Goal: Task Accomplishment & Management: Complete application form

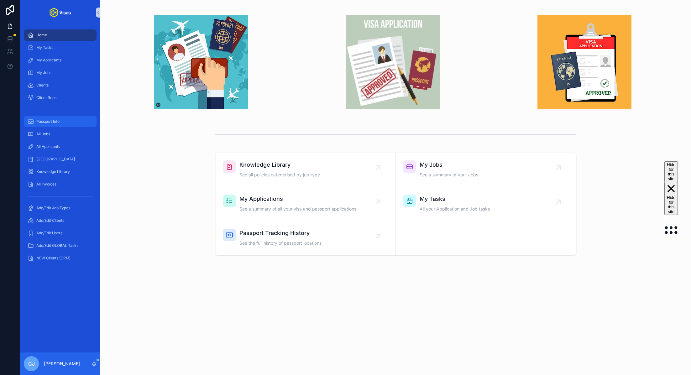
click at [43, 121] on span "Passport Info" at bounding box center [47, 121] width 23 height 5
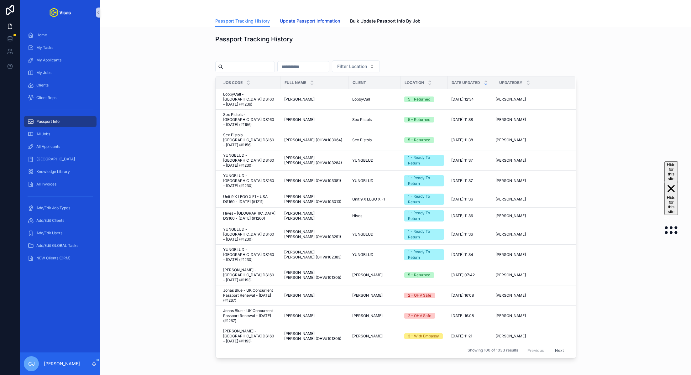
click at [321, 19] on span "Update Passport Information" at bounding box center [310, 21] width 60 height 6
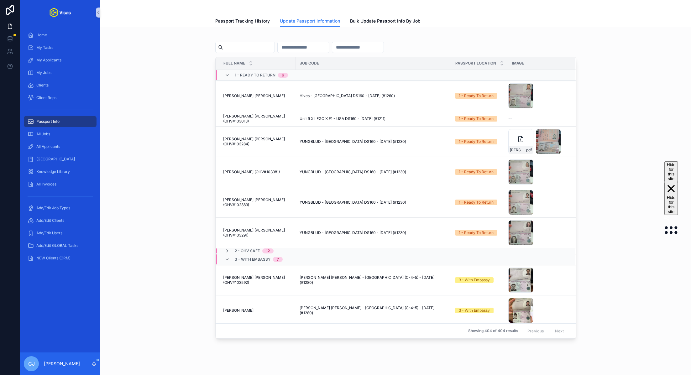
click at [243, 45] on input "scrollable content" at bounding box center [248, 47] width 51 height 9
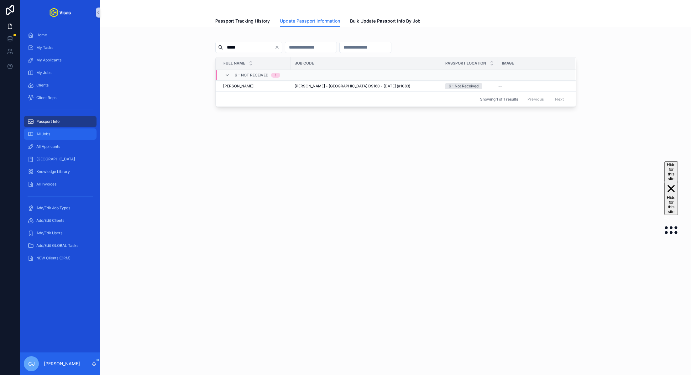
type input "*****"
click at [76, 139] on link "All Jobs" at bounding box center [60, 133] width 73 height 11
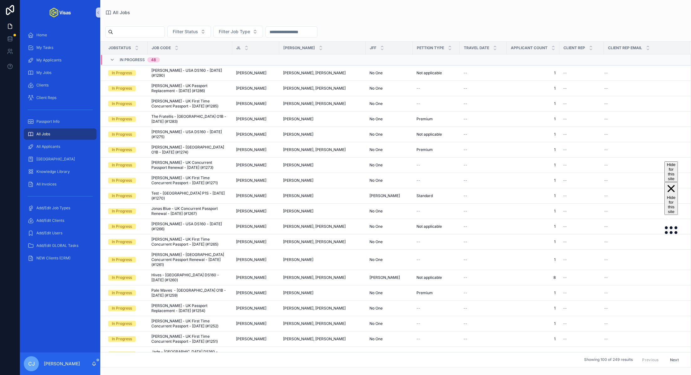
click at [144, 35] on input "scrollable content" at bounding box center [138, 32] width 51 height 9
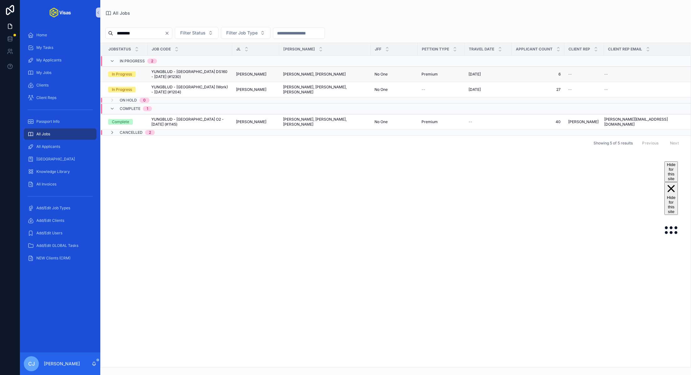
type input "********"
click at [182, 70] on span "YUNGBLUD - [GEOGRAPHIC_DATA] DS160 - [DATE] (#1230)" at bounding box center [189, 74] width 77 height 10
click at [57, 145] on span "All Applicants" at bounding box center [48, 146] width 24 height 5
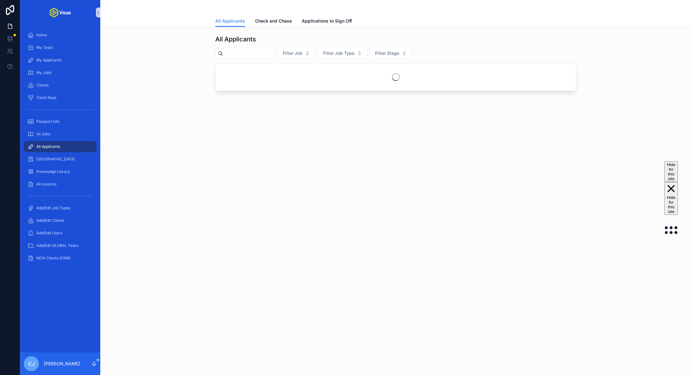
click at [255, 56] on input "scrollable content" at bounding box center [248, 53] width 51 height 9
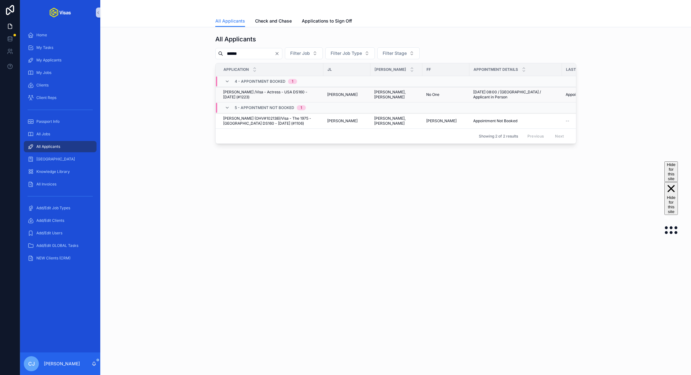
type input "******"
click at [236, 96] on span "Darren Jordan Cunningham /Visa - Actress - USA DS160 - Jun/25 (#1223)" at bounding box center [271, 95] width 96 height 10
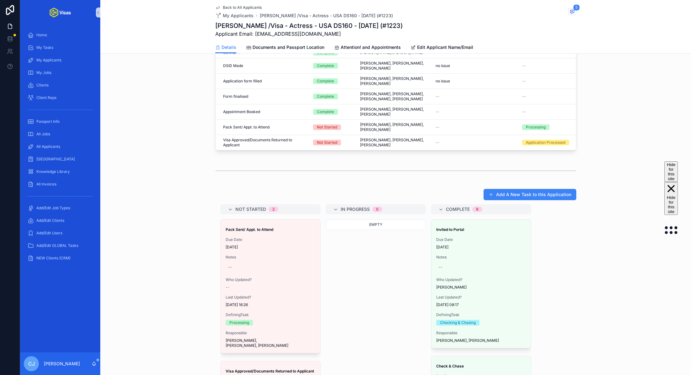
scroll to position [259, 0]
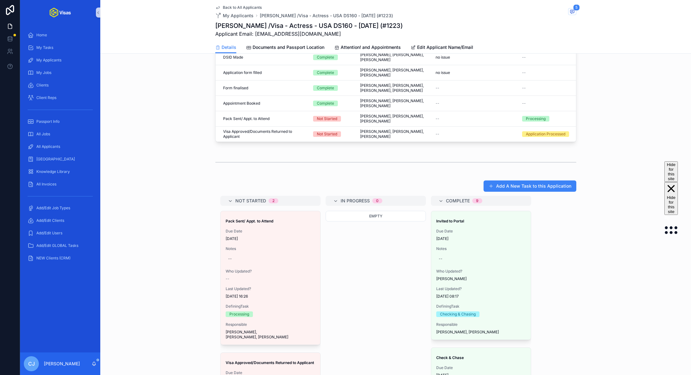
click at [250, 160] on div "Appointment Details: 14/08/2025 08:00 / London / Applicant in Person Applicatio…" at bounding box center [395, 141] width 590 height 678
click at [178, 199] on div "Add A New Task to this Application Not Started 2 Pack Sent/ Appt. to Attend Due…" at bounding box center [395, 329] width 590 height 302
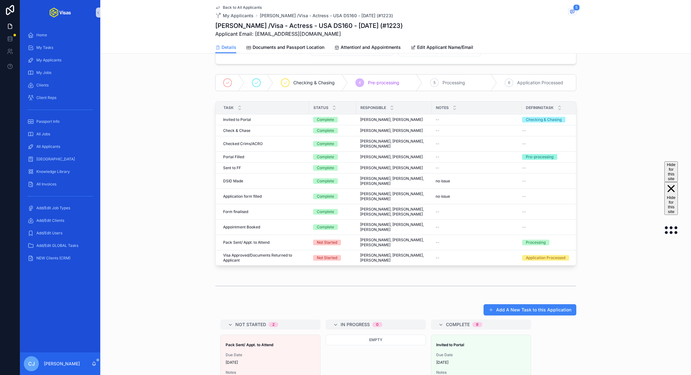
scroll to position [278, 0]
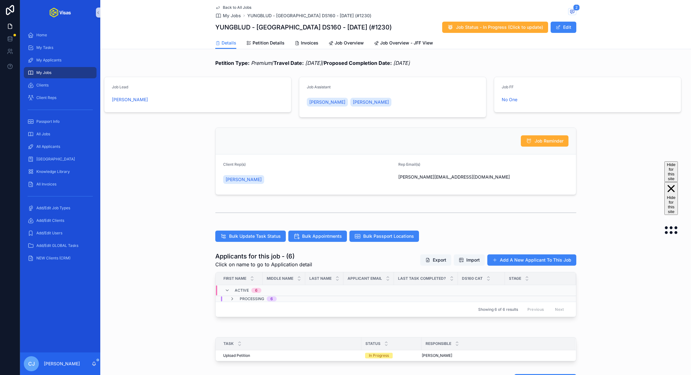
scroll to position [103, 0]
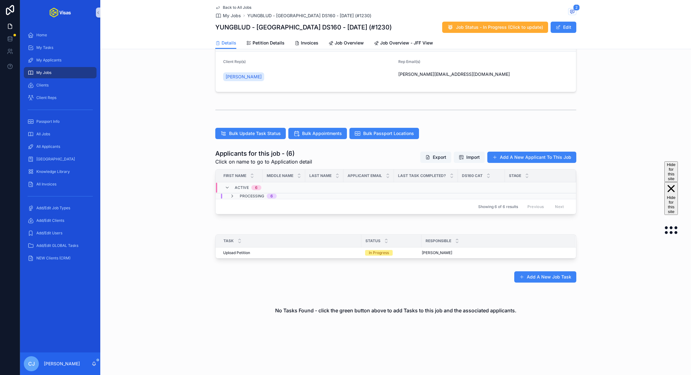
click at [257, 199] on div "Showing 6 of 6 results Previous Next" at bounding box center [395, 206] width 360 height 15
click at [255, 197] on span "Processing" at bounding box center [252, 196] width 24 height 5
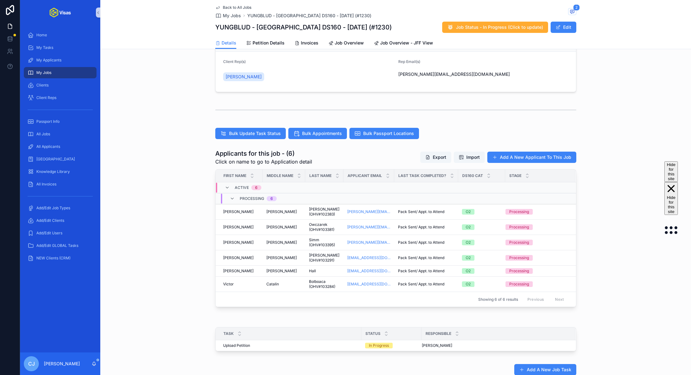
scroll to position [0, 0]
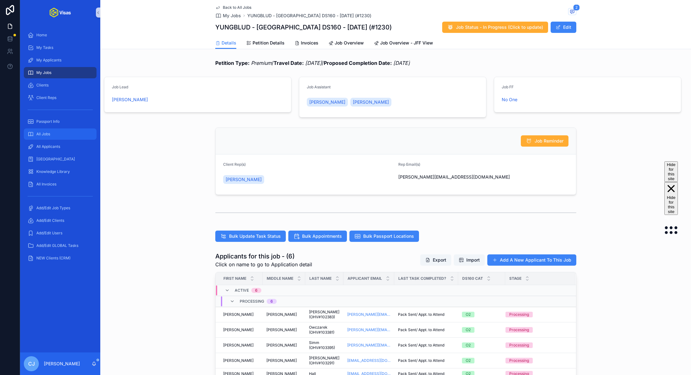
click at [56, 130] on div "All Jobs" at bounding box center [60, 134] width 65 height 10
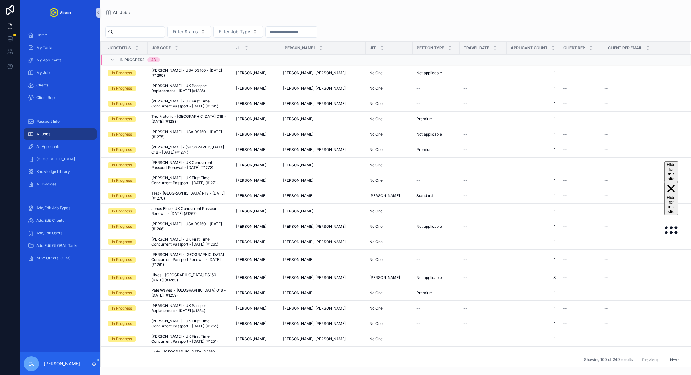
click at [132, 28] on input "scrollable content" at bounding box center [138, 32] width 51 height 9
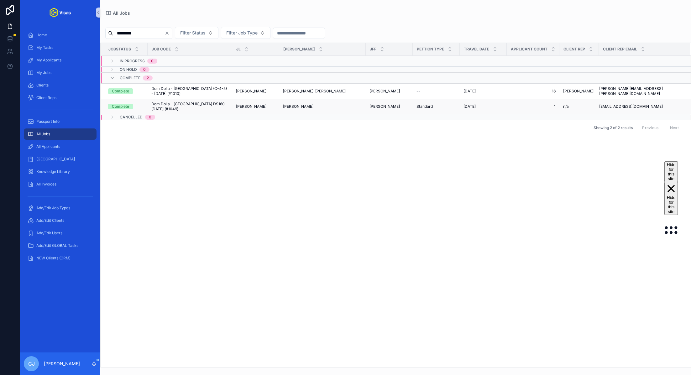
type input "*********"
click at [169, 103] on span "Dom Dolla - [GEOGRAPHIC_DATA] DS160 - [DATE] (#1049)" at bounding box center [189, 106] width 77 height 10
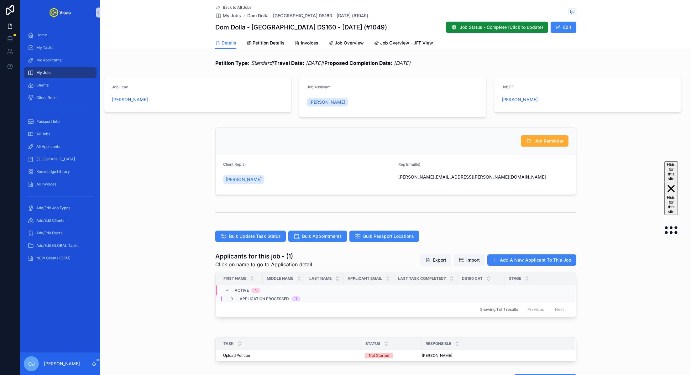
scroll to position [67, 0]
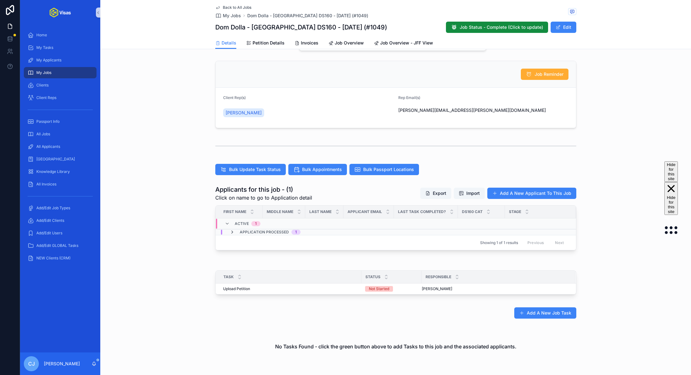
click at [233, 231] on icon "scrollable content" at bounding box center [232, 232] width 5 height 5
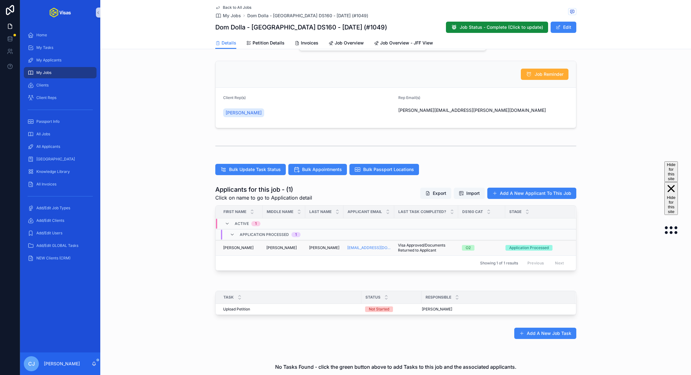
click at [320, 246] on div "Tozer Tozer" at bounding box center [324, 247] width 31 height 5
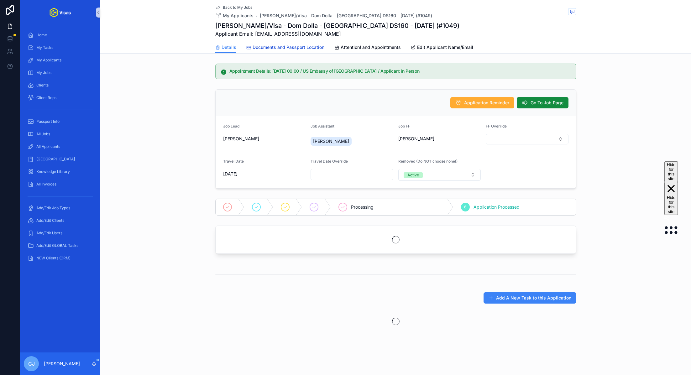
click at [292, 47] on span "Documents and Passport Location" at bounding box center [288, 47] width 72 height 6
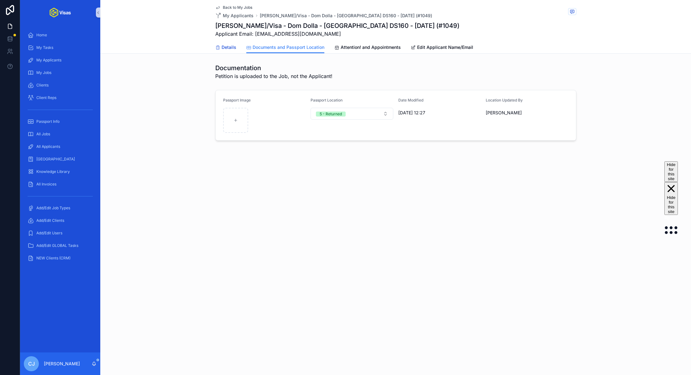
click at [223, 52] on link "Details" at bounding box center [225, 48] width 21 height 13
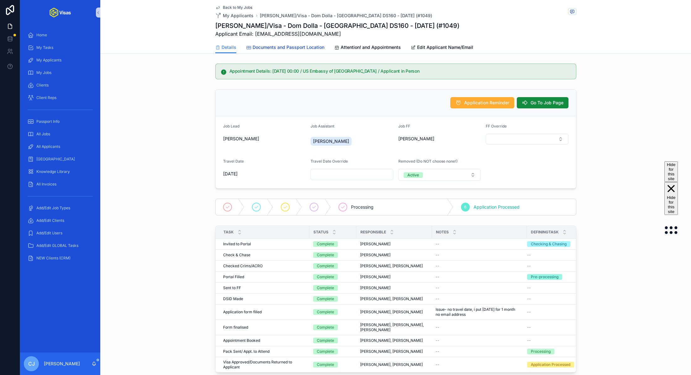
click at [302, 47] on span "Documents and Passport Location" at bounding box center [288, 47] width 72 height 6
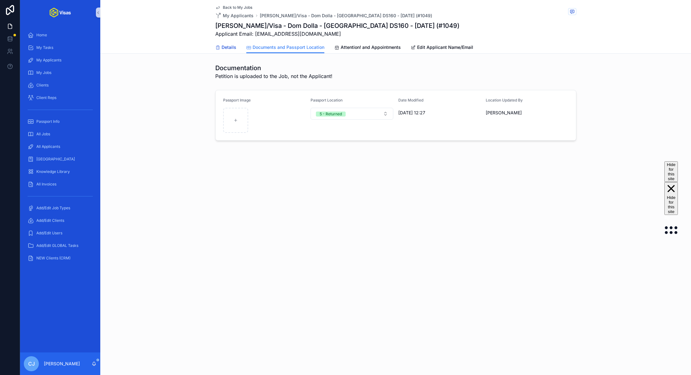
click at [219, 50] on div "Details" at bounding box center [225, 47] width 21 height 6
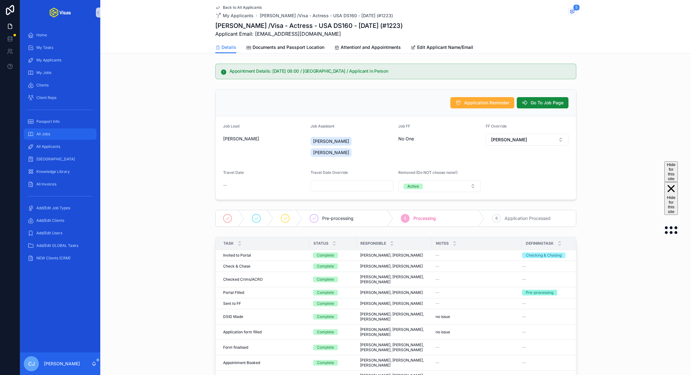
click at [55, 137] on div "All Jobs" at bounding box center [60, 134] width 65 height 10
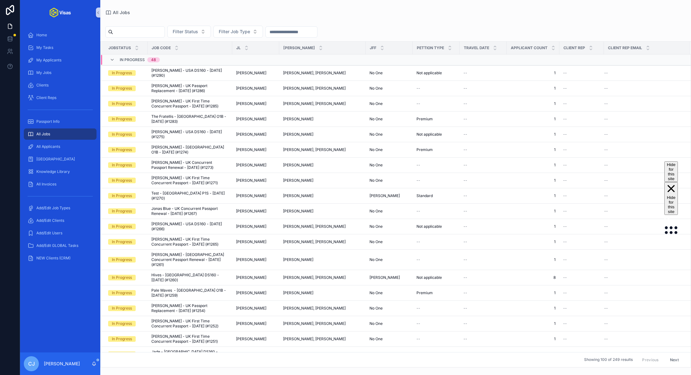
click at [152, 31] on input "scrollable content" at bounding box center [138, 32] width 51 height 9
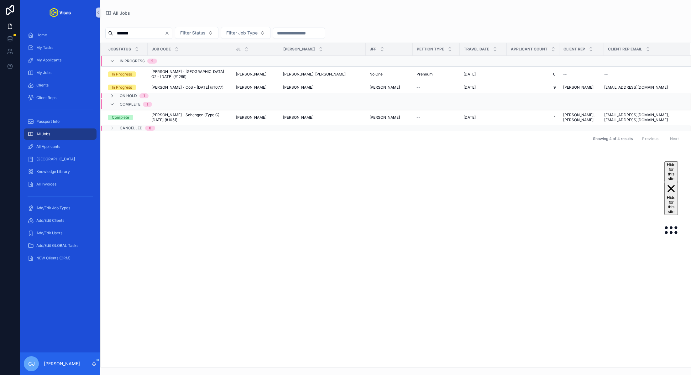
type input "*******"
click at [168, 33] on icon "Clear" at bounding box center [167, 33] width 3 height 3
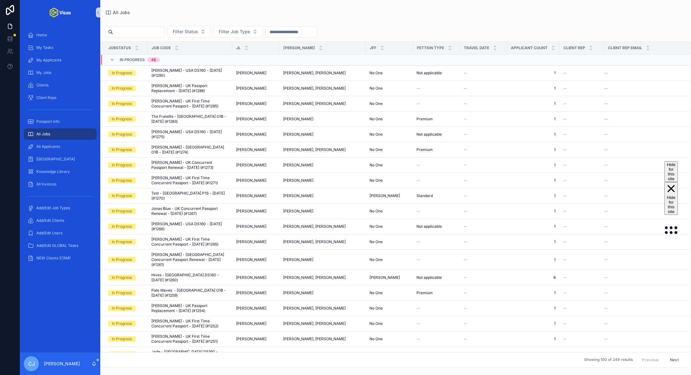
click at [158, 25] on div "Filter Status Filter Job Type JobStatus Job Code JL JA JFF Pettion Type Travel …" at bounding box center [395, 191] width 590 height 352
click at [154, 27] on div "scrollable content" at bounding box center [135, 31] width 60 height 11
click at [151, 34] on input "scrollable content" at bounding box center [138, 32] width 51 height 9
type input "*"
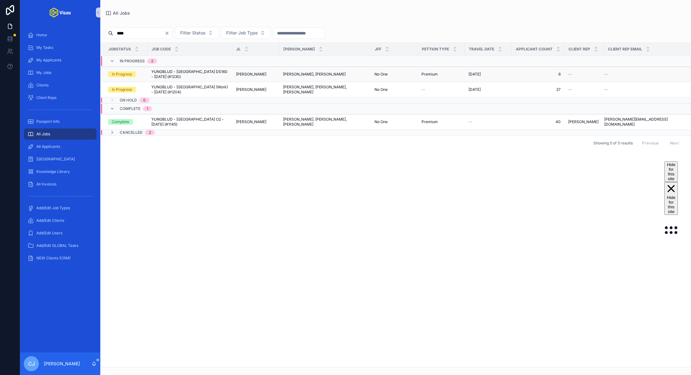
type input "****"
click at [173, 68] on td "YUNGBLUD - USA DS160 - Jun/25 (#1230) YUNGBLUD - USA DS160 - Jun/25 (#1230)" at bounding box center [190, 74] width 85 height 15
click at [178, 71] on span "YUNGBLUD - USA DS160 - Jun/25 (#1230)" at bounding box center [189, 74] width 77 height 10
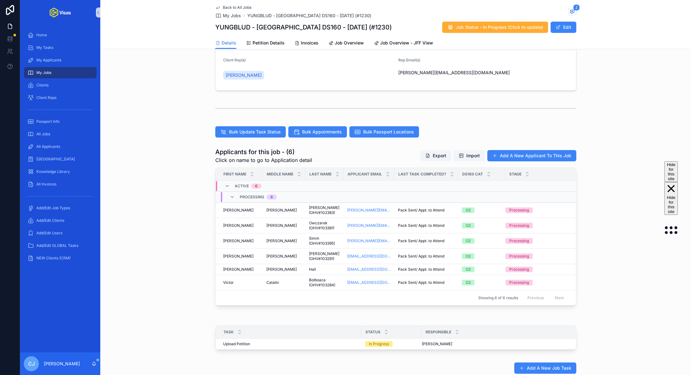
scroll to position [117, 0]
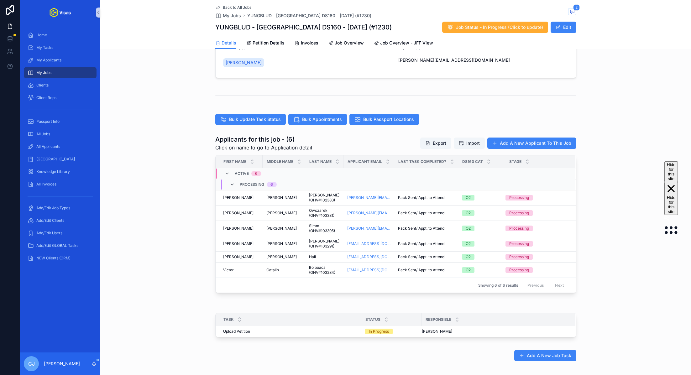
click at [232, 185] on icon "scrollable content" at bounding box center [232, 184] width 5 height 5
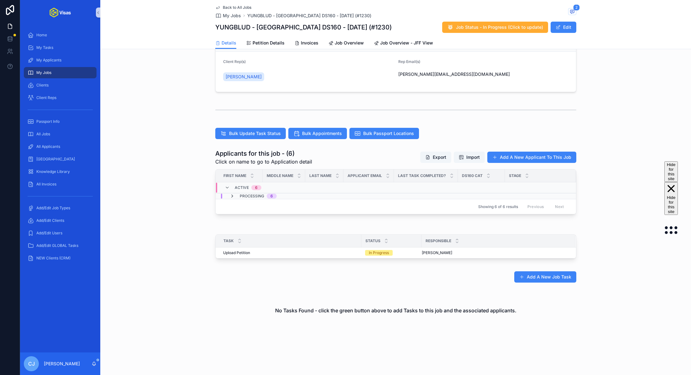
click at [231, 194] on icon "scrollable content" at bounding box center [232, 196] width 5 height 5
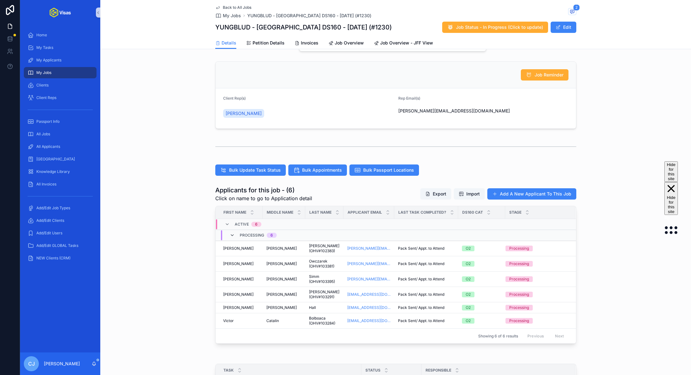
scroll to position [0, 0]
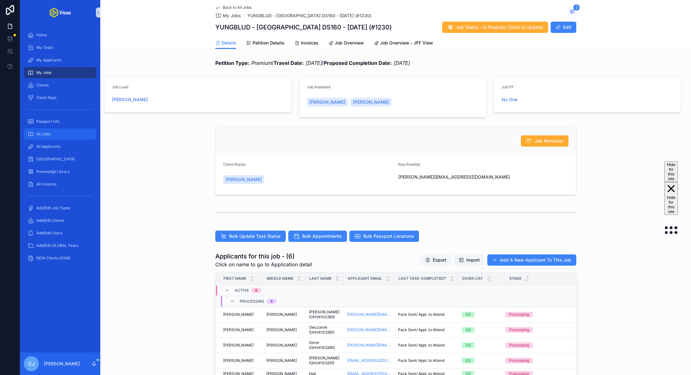
click at [69, 130] on div "All Jobs" at bounding box center [60, 134] width 65 height 10
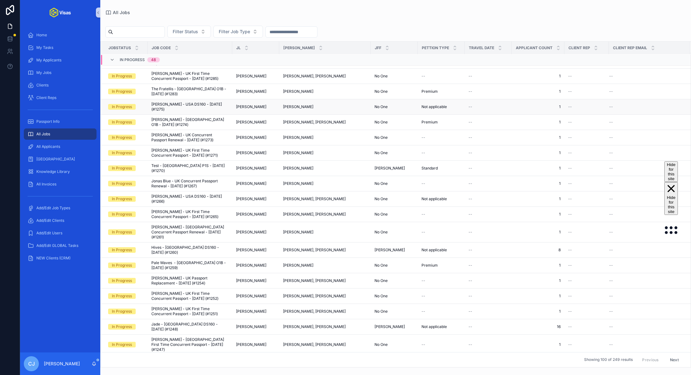
scroll to position [41, 0]
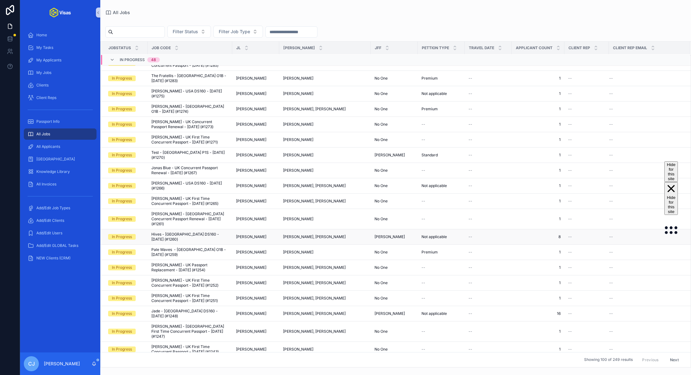
click at [179, 232] on span "Hives - USA DS160 - Jul/25 (#1260)" at bounding box center [189, 237] width 77 height 10
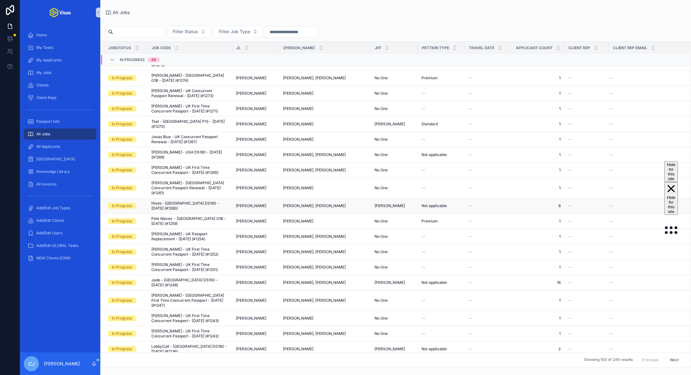
scroll to position [79, 0]
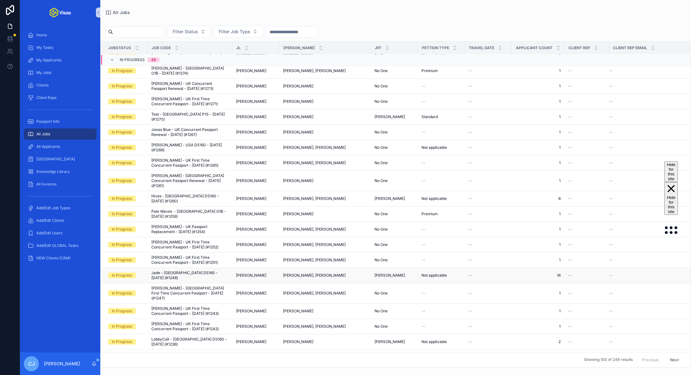
click at [182, 270] on span "Jade - USA DS160 - Jul/25 (#1248)" at bounding box center [189, 275] width 77 height 10
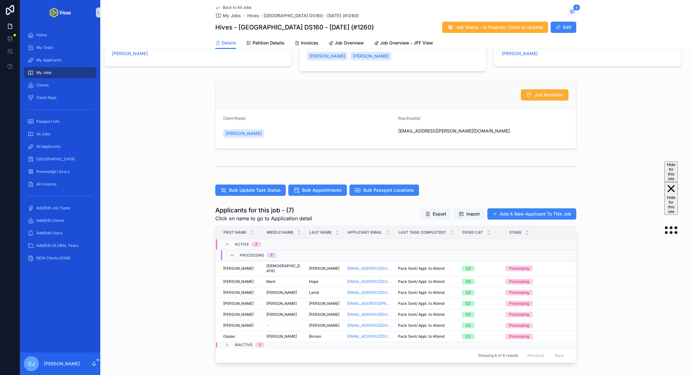
scroll to position [128, 0]
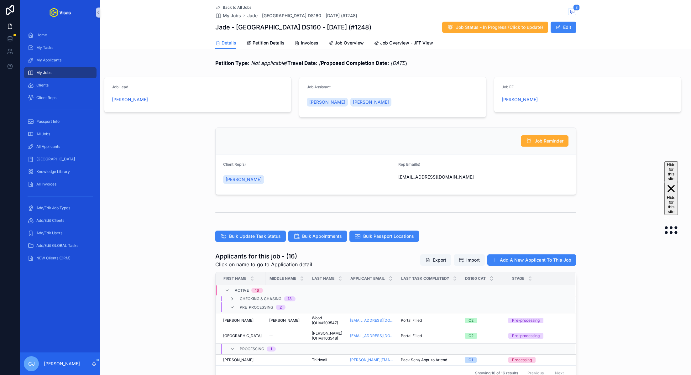
scroll to position [154, 0]
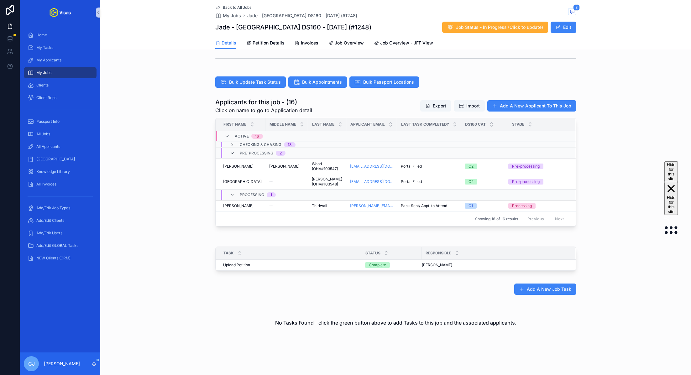
click at [231, 154] on icon "scrollable content" at bounding box center [232, 153] width 5 height 5
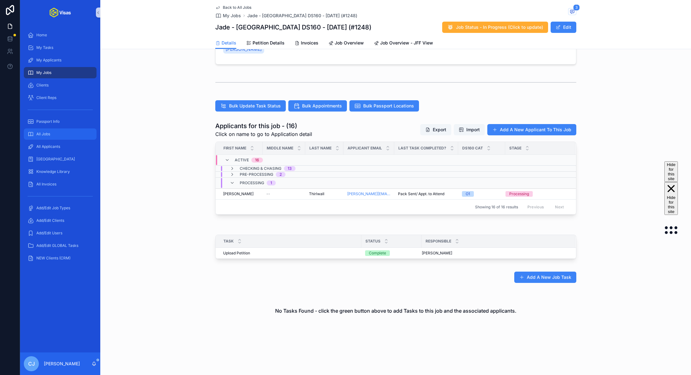
click at [66, 133] on div "All Jobs" at bounding box center [60, 134] width 65 height 10
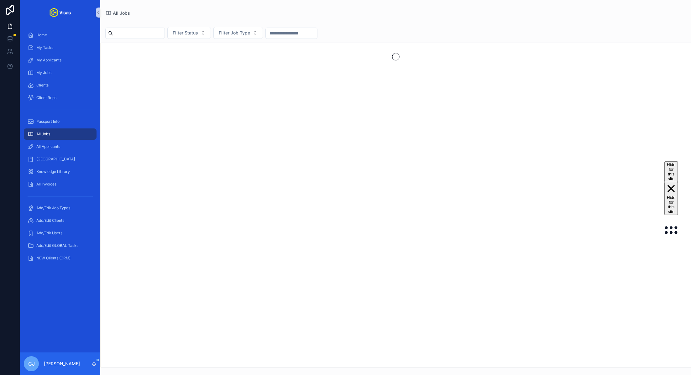
click at [162, 31] on input "scrollable content" at bounding box center [138, 33] width 51 height 9
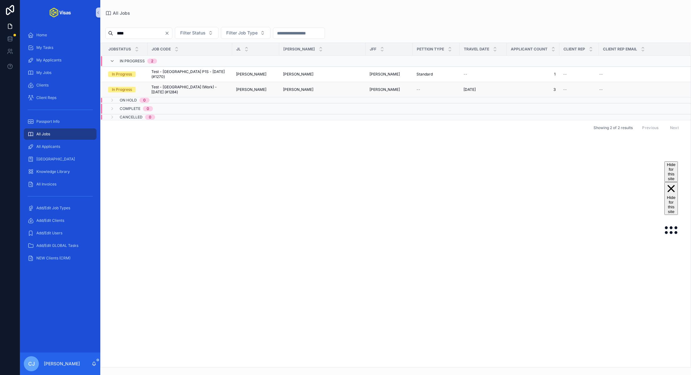
type input "****"
click at [163, 85] on span "Test - [GEOGRAPHIC_DATA] (Work) - [DATE] (#1284)" at bounding box center [189, 90] width 77 height 10
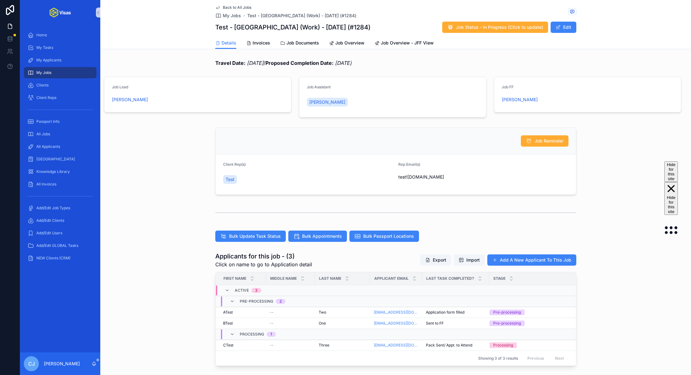
scroll to position [66, 0]
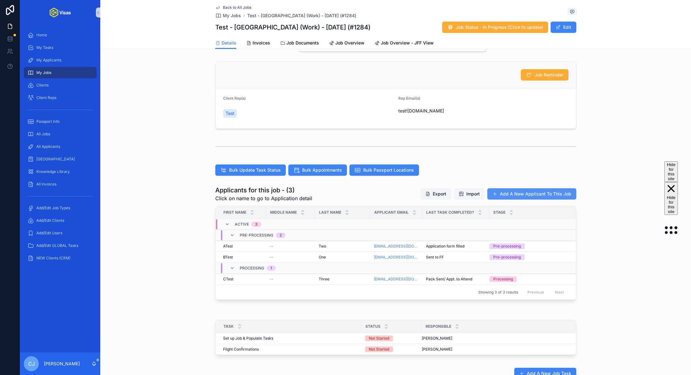
click at [512, 194] on button "Add A New Applicant To This Job" at bounding box center [531, 193] width 89 height 11
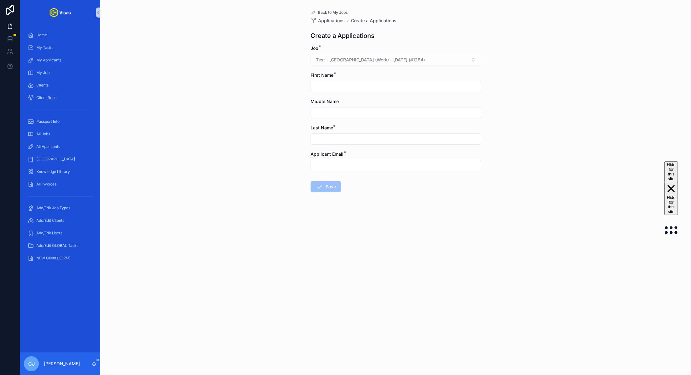
click at [328, 85] on input "scrollable content" at bounding box center [396, 86] width 170 height 9
type input "*****"
click at [335, 139] on input "scrollable content" at bounding box center [396, 139] width 170 height 9
type input "****"
click at [346, 163] on input "scrollable content" at bounding box center [396, 165] width 170 height 9
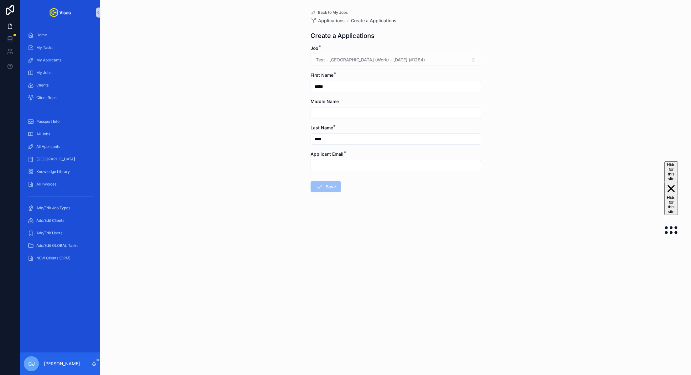
type input "*********"
click at [334, 186] on button "Save" at bounding box center [325, 186] width 30 height 11
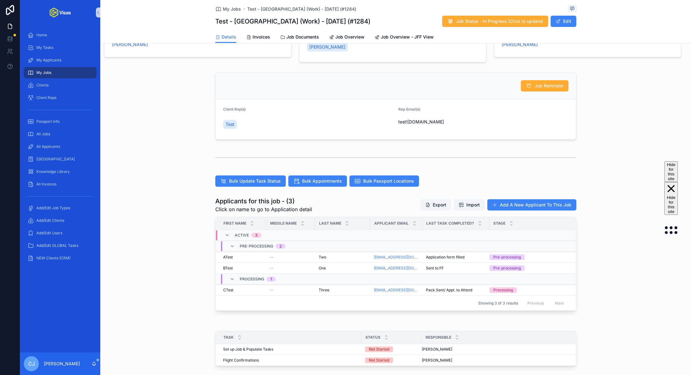
scroll to position [103, 0]
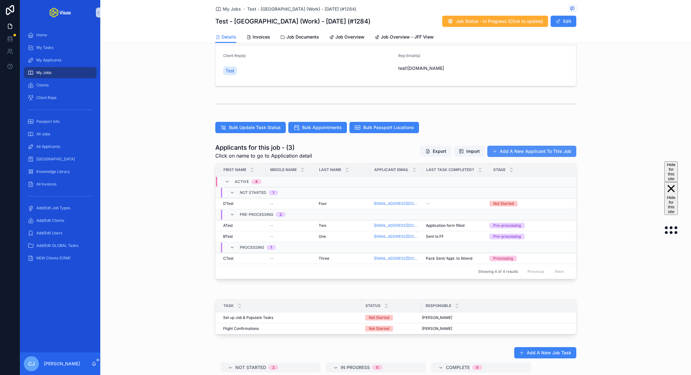
click at [505, 150] on button "Add A New Applicant To This Job" at bounding box center [531, 151] width 89 height 11
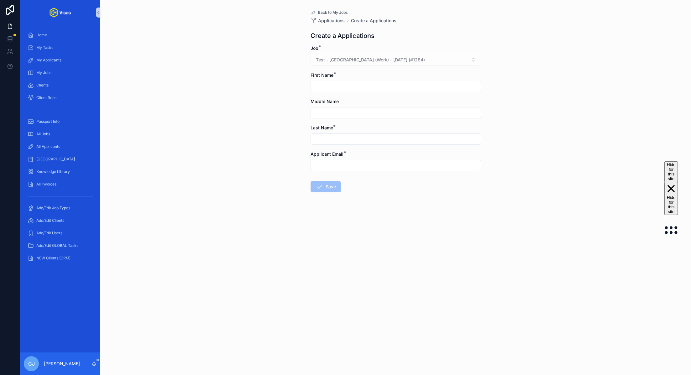
click at [350, 87] on input "scrollable content" at bounding box center [396, 86] width 170 height 9
type input "*****"
click at [342, 140] on input "scrollable content" at bounding box center [396, 139] width 170 height 9
click at [339, 166] on input "scrollable content" at bounding box center [396, 165] width 170 height 9
type input "*********"
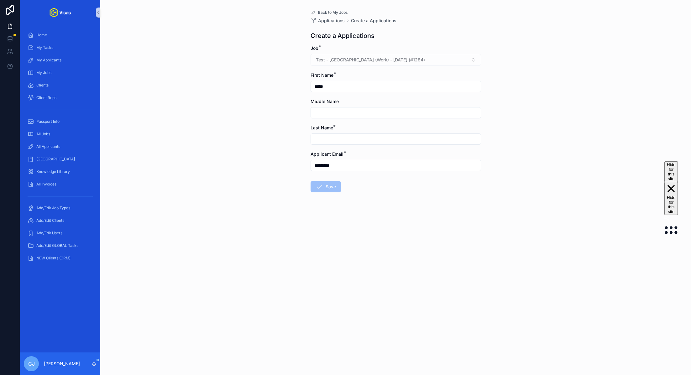
click at [364, 142] on input "scrollable content" at bounding box center [396, 139] width 170 height 9
type input "*********"
click at [325, 187] on button "Save" at bounding box center [325, 186] width 30 height 11
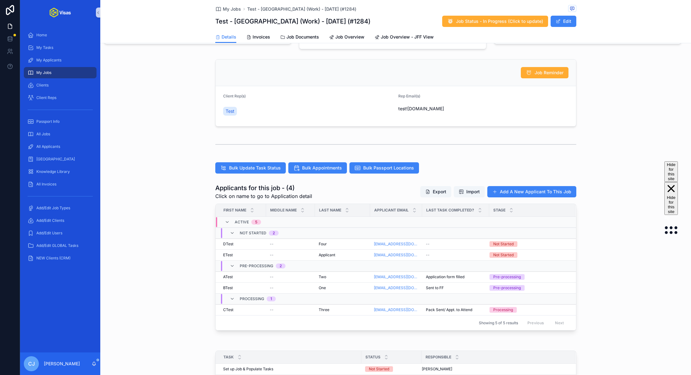
scroll to position [90, 0]
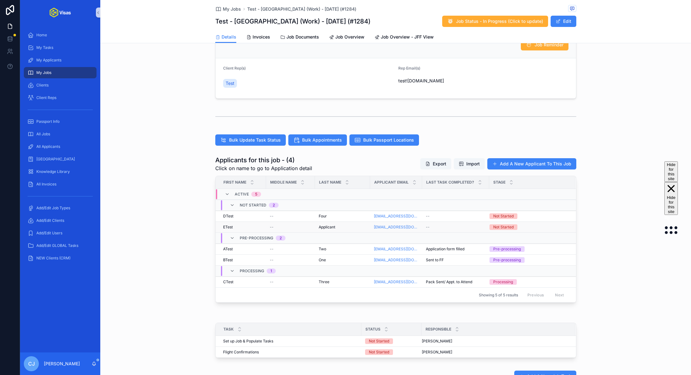
click at [332, 227] on span "Applicant" at bounding box center [326, 227] width 17 height 5
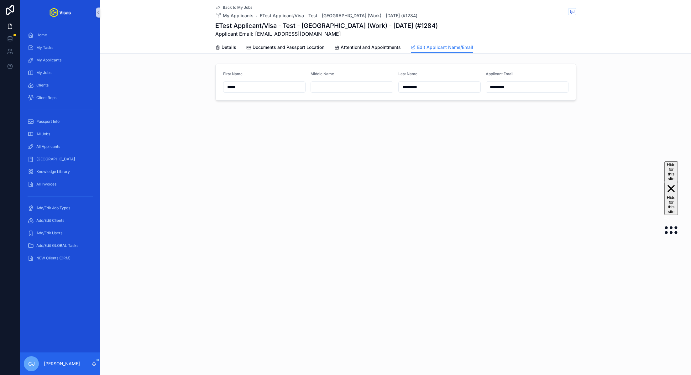
click at [407, 83] on input "*********" at bounding box center [439, 87] width 82 height 9
type input "****"
click at [222, 47] on span "Details" at bounding box center [228, 47] width 15 height 6
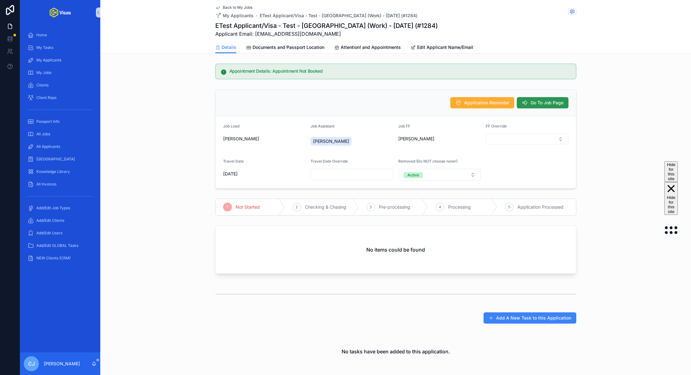
click at [546, 100] on span "Go To Job Page" at bounding box center [546, 103] width 33 height 6
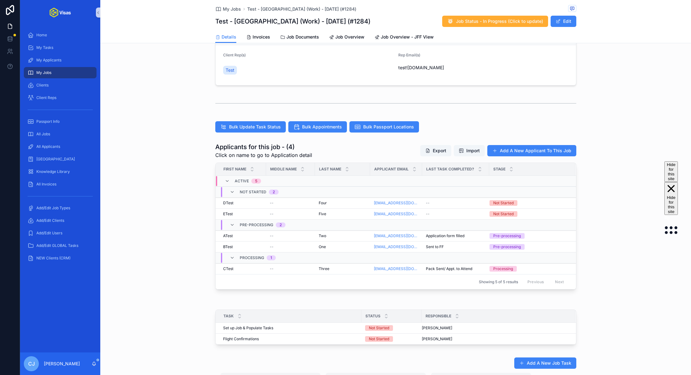
scroll to position [179, 0]
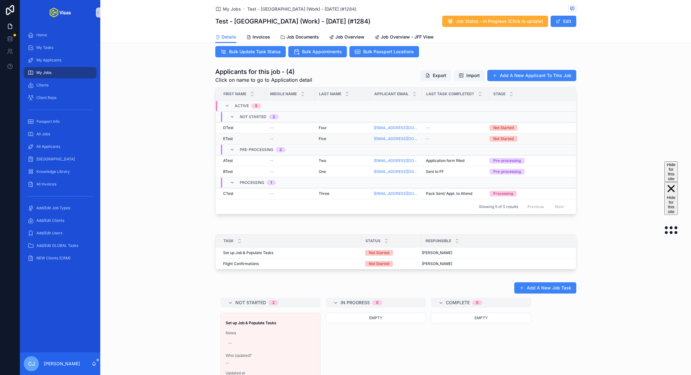
click at [322, 137] on span "Five" at bounding box center [322, 138] width 8 height 5
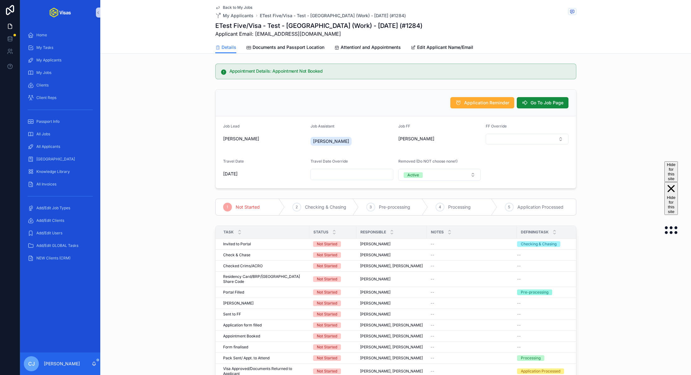
click at [231, 7] on span "Back to My Jobs" at bounding box center [237, 7] width 29 height 5
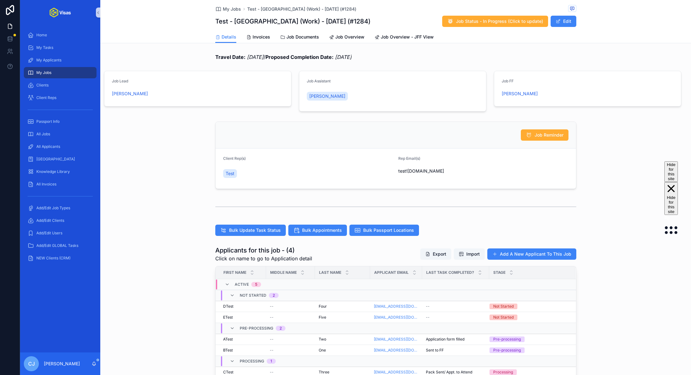
scroll to position [140, 0]
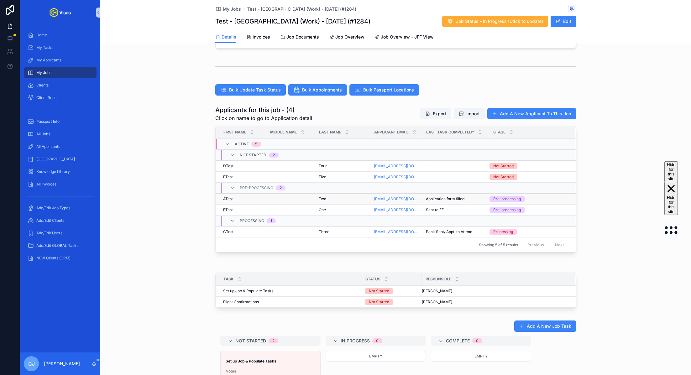
click at [272, 196] on span "--" at bounding box center [272, 198] width 4 height 5
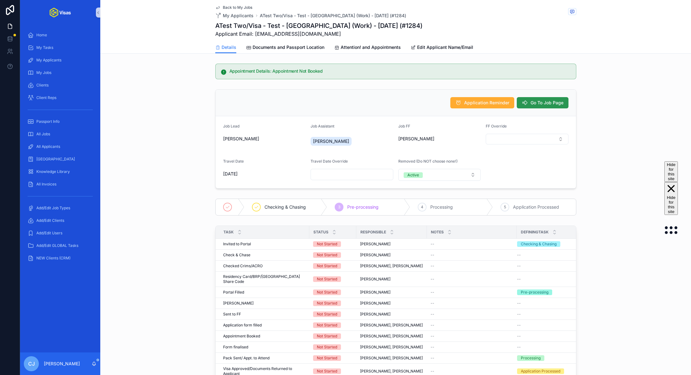
click at [546, 103] on span "Go To Job Page" at bounding box center [546, 103] width 33 height 6
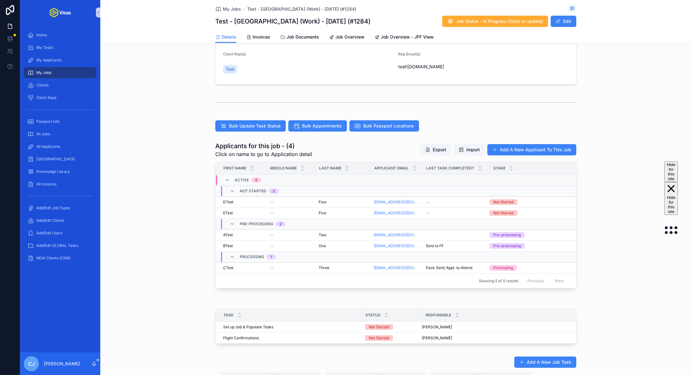
scroll to position [134, 0]
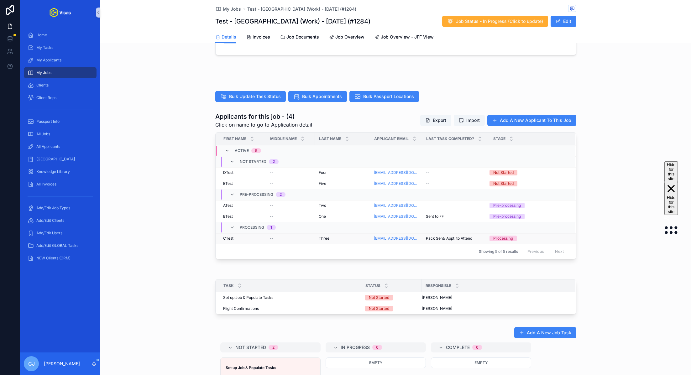
click at [324, 236] on span "Three" at bounding box center [323, 238] width 11 height 5
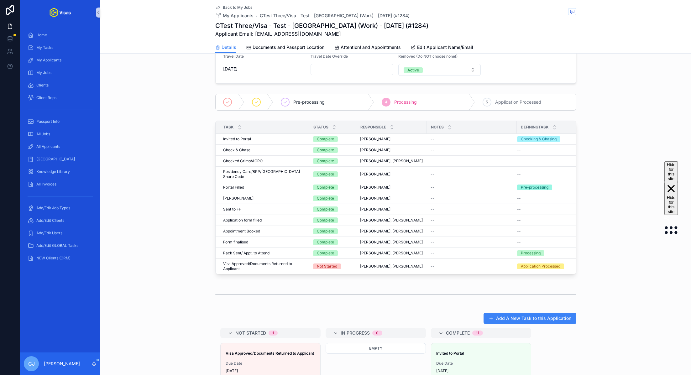
scroll to position [370, 0]
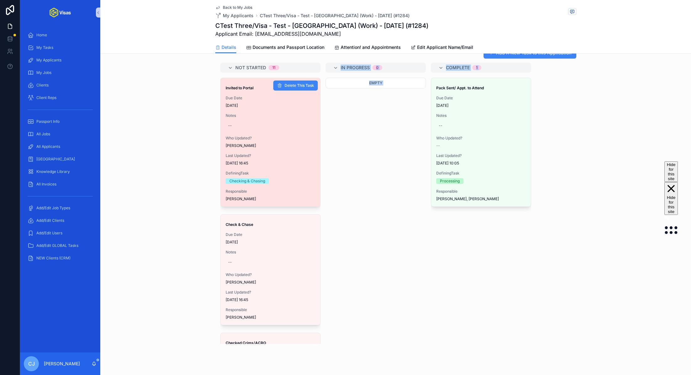
drag, startPoint x: 457, startPoint y: 248, endPoint x: 266, endPoint y: 181, distance: 202.8
click at [266, 181] on div "Not Started 11 Invited to Portal Due Date 04/08/2025 Notes -- Who Updated? Cand…" at bounding box center [395, 203] width 361 height 281
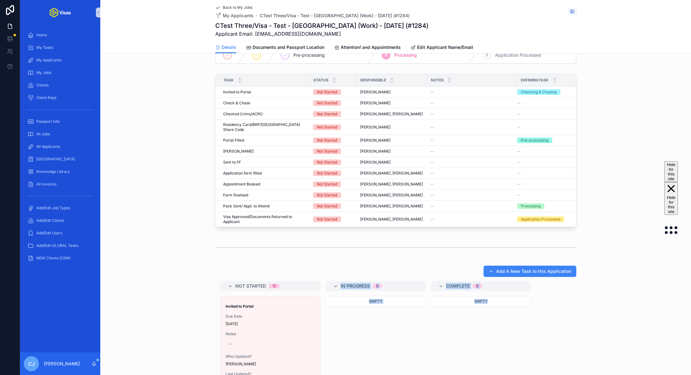
scroll to position [0, 0]
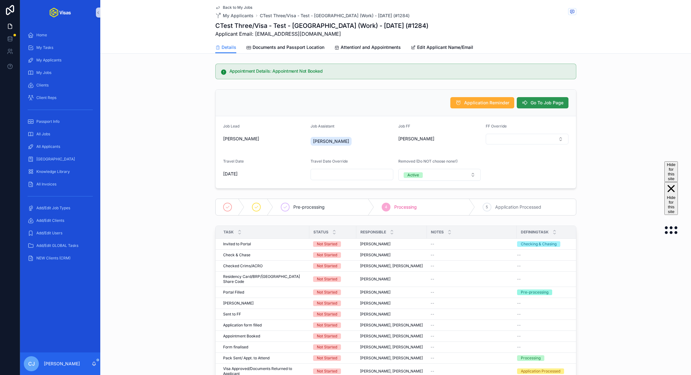
click at [529, 99] on button "Go To Job Page" at bounding box center [542, 102] width 52 height 11
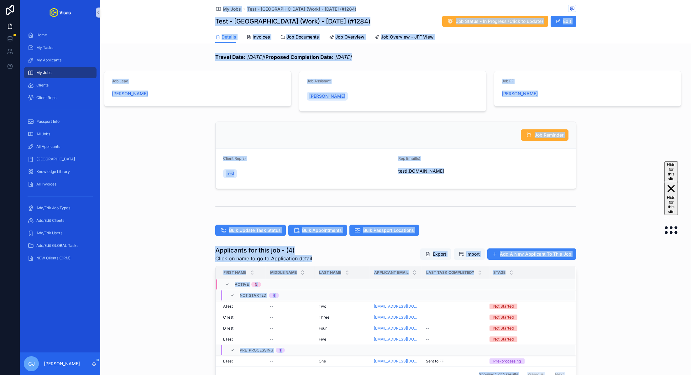
click at [168, 229] on div "Bulk Update Task Status Bulk Appointments Bulk Passport Locations" at bounding box center [395, 230] width 590 height 16
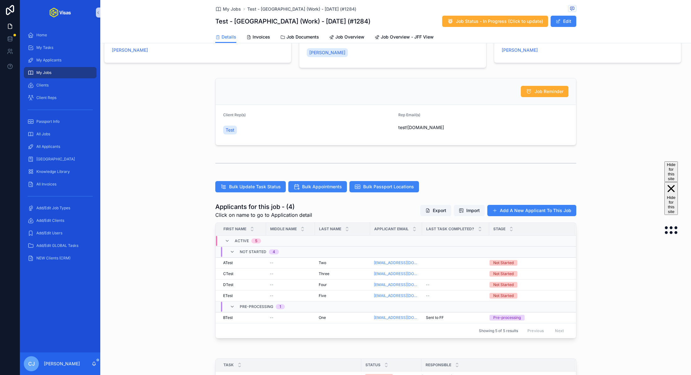
scroll to position [132, 0]
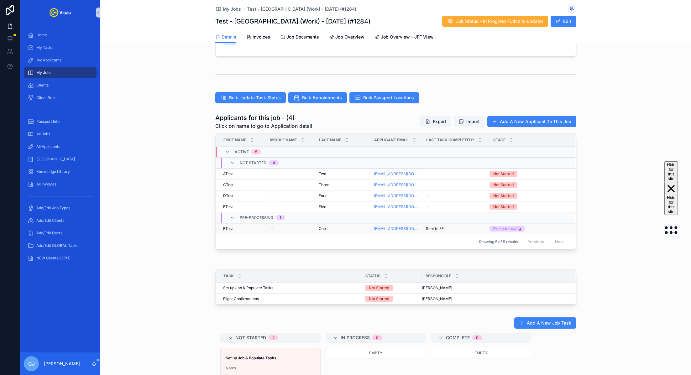
click at [335, 226] on div "One One" at bounding box center [342, 228] width 48 height 5
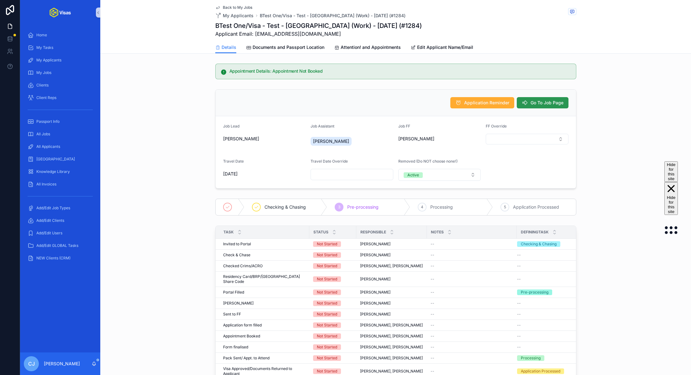
click at [539, 105] on span "Go To Job Page" at bounding box center [546, 103] width 33 height 6
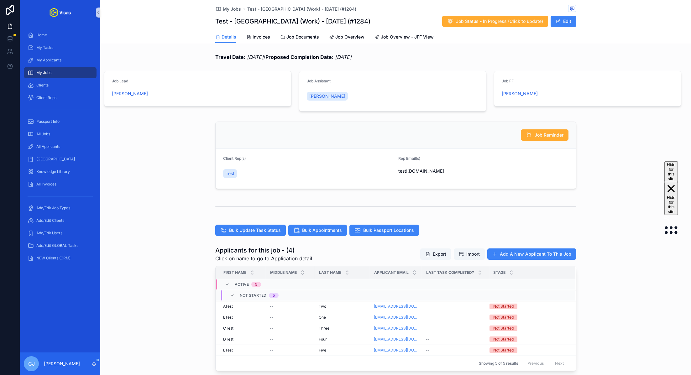
scroll to position [145, 0]
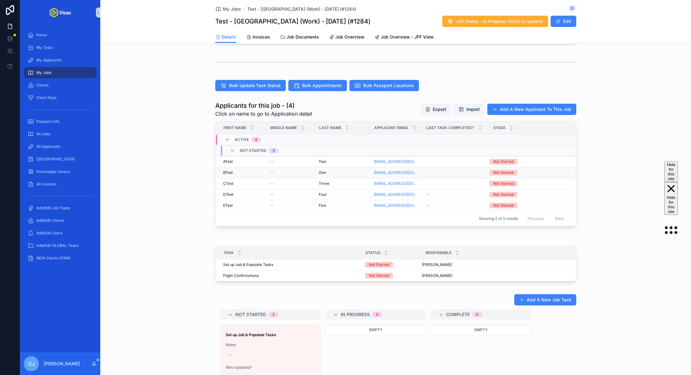
click at [321, 172] on span "One" at bounding box center [321, 172] width 7 height 5
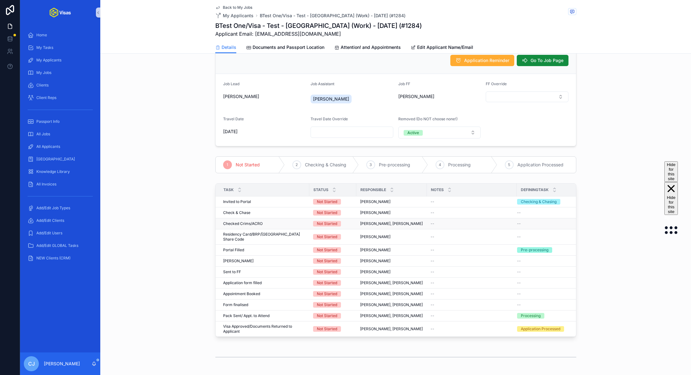
scroll to position [46, 0]
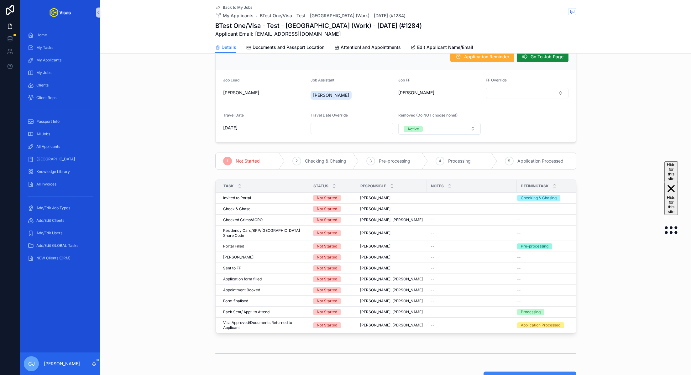
click at [600, 246] on div "Task Status Responsible Notes DefiningTask Invited to Portal Invited to Portal …" at bounding box center [395, 257] width 590 height 161
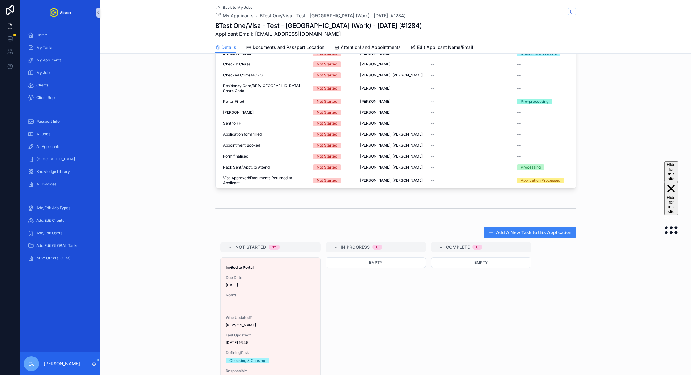
scroll to position [22, 0]
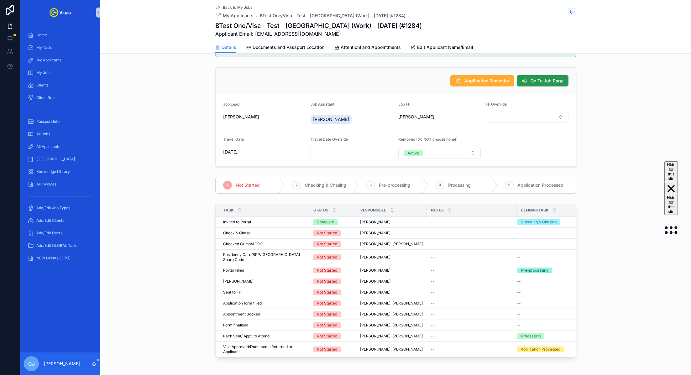
click at [537, 78] on span "Go To Job Page" at bounding box center [546, 81] width 33 height 6
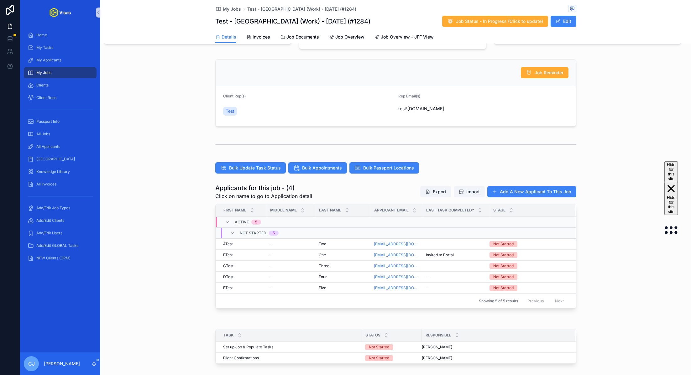
scroll to position [82, 0]
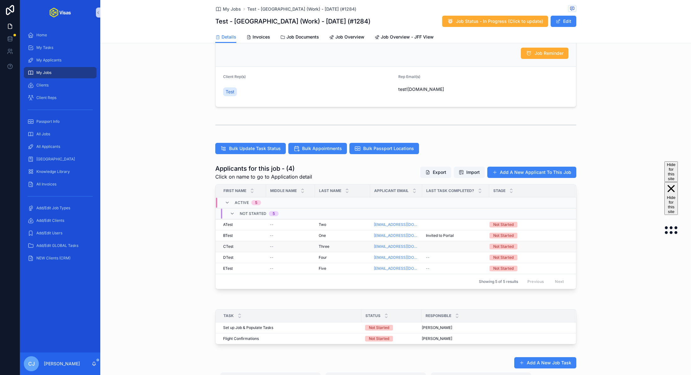
click at [328, 246] on span "Three" at bounding box center [323, 246] width 11 height 5
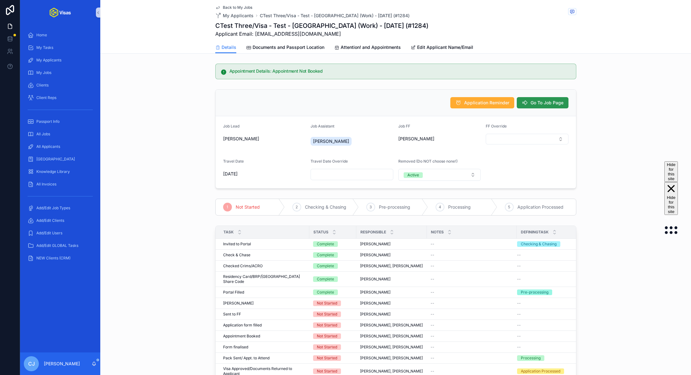
click at [534, 100] on span "Go To Job Page" at bounding box center [546, 103] width 33 height 6
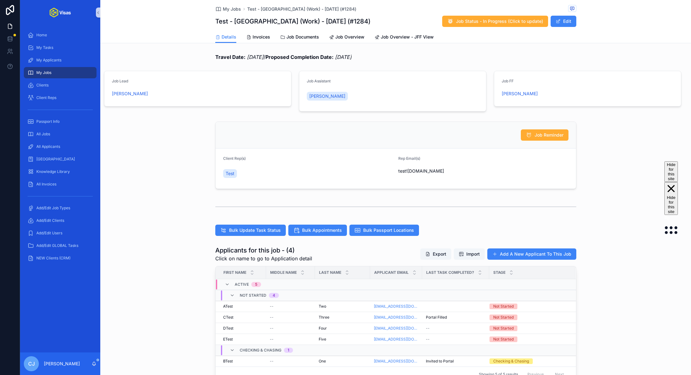
scroll to position [76, 0]
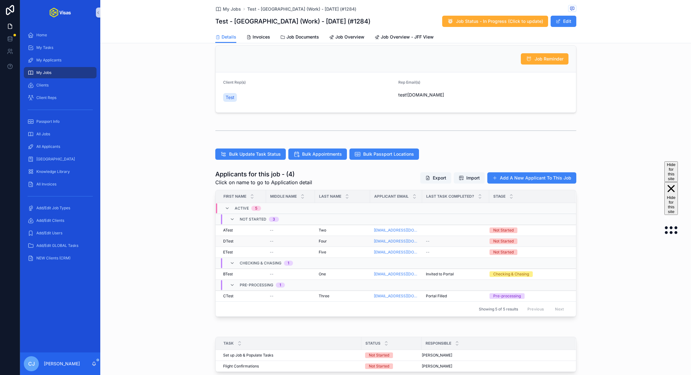
click at [282, 241] on div "--" at bounding box center [290, 241] width 41 height 5
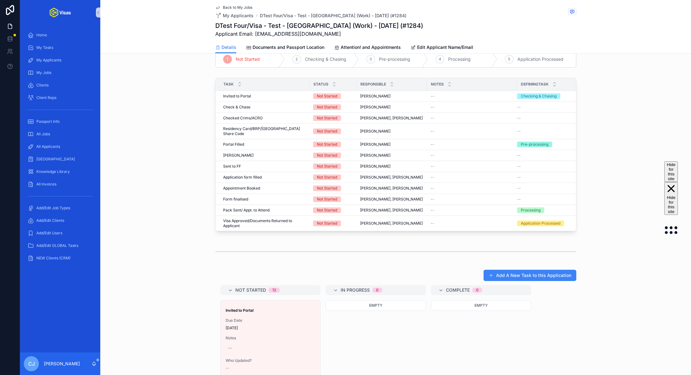
scroll to position [149, 0]
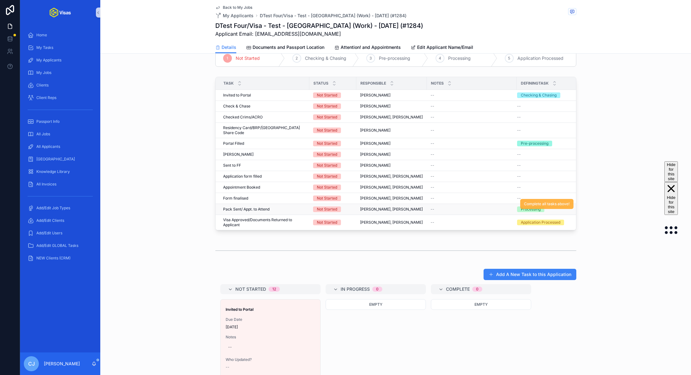
click at [528, 201] on span "Complete all tasks above!" at bounding box center [547, 203] width 46 height 5
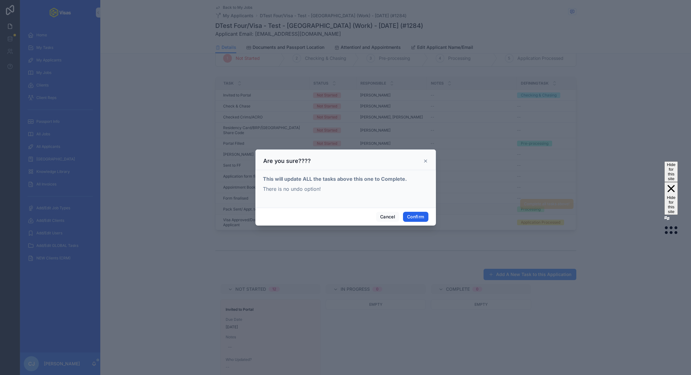
click at [419, 216] on button "Confirm" at bounding box center [415, 217] width 25 height 10
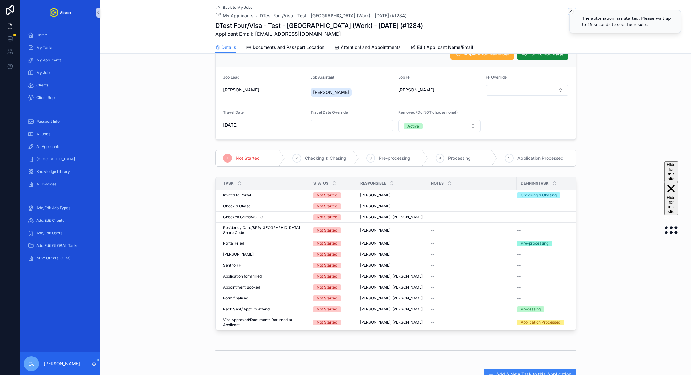
scroll to position [2, 0]
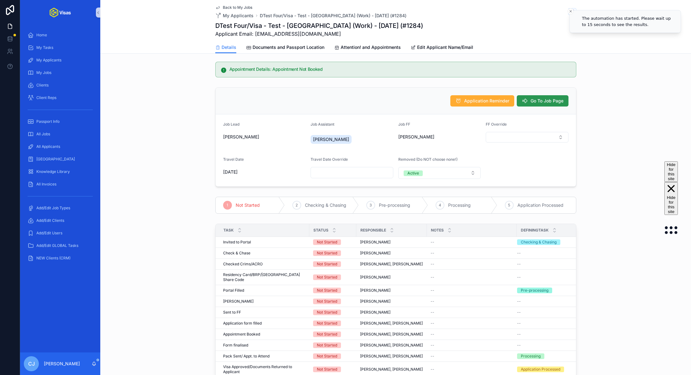
click at [551, 98] on span "Go To Job Page" at bounding box center [546, 101] width 33 height 6
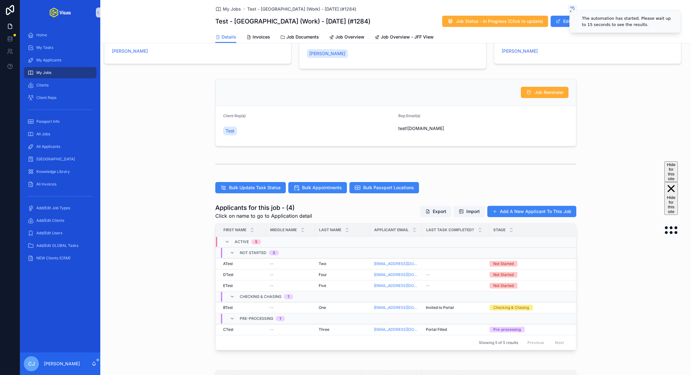
scroll to position [67, 0]
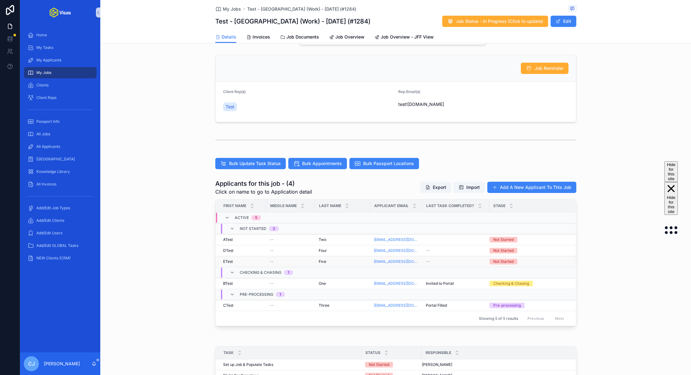
click at [326, 261] on div "Five Five" at bounding box center [342, 261] width 48 height 5
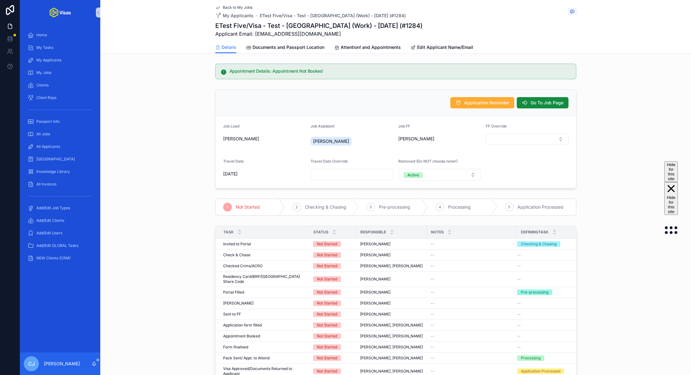
scroll to position [126, 0]
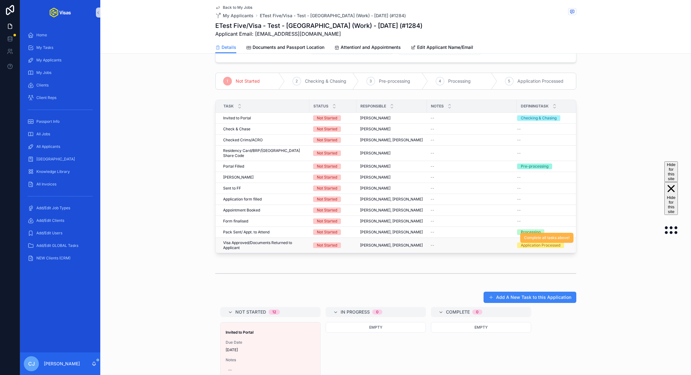
click at [551, 235] on span "Complete all tasks above!" at bounding box center [547, 237] width 46 height 5
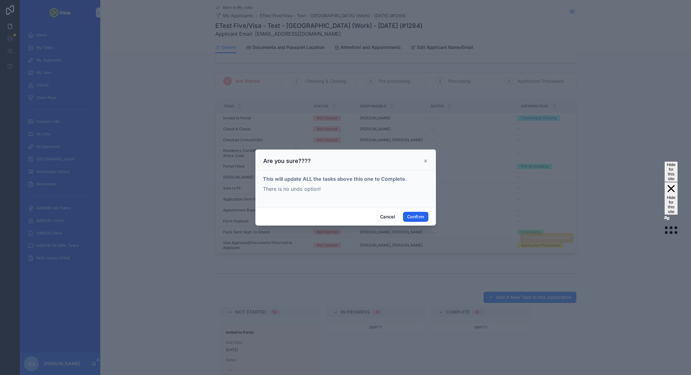
click at [417, 218] on button "Confirm" at bounding box center [415, 217] width 25 height 10
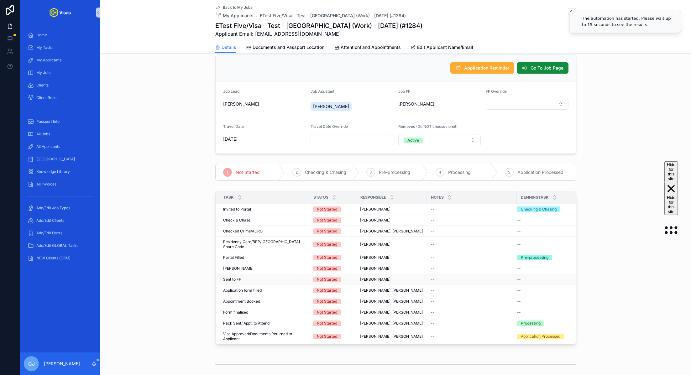
scroll to position [0, 0]
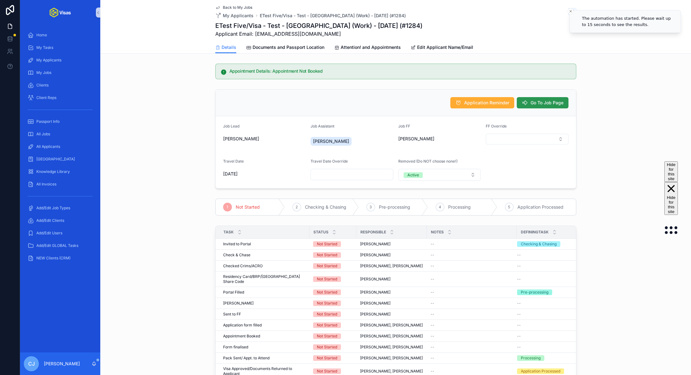
click at [560, 103] on span "Go To Job Page" at bounding box center [546, 103] width 33 height 6
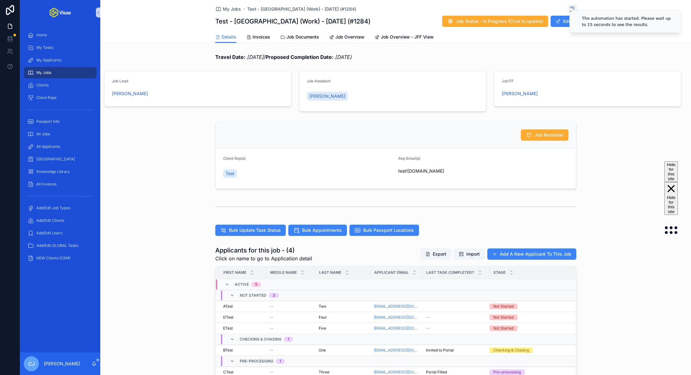
scroll to position [85, 0]
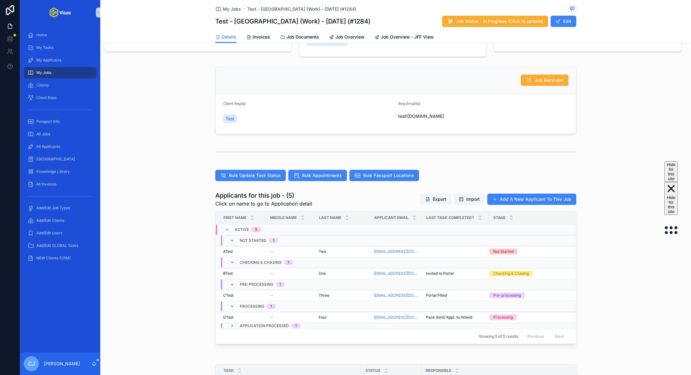
scroll to position [91, 0]
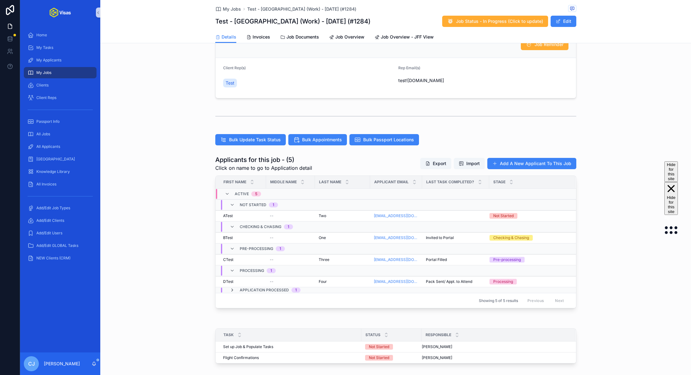
click at [232, 290] on icon "scrollable content" at bounding box center [232, 289] width 5 height 5
